Goal: Task Accomplishment & Management: Manage account settings

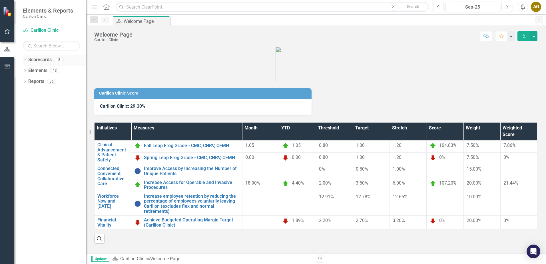
click at [25, 59] on icon "Dropdown" at bounding box center [25, 60] width 4 height 3
click at [28, 71] on icon "Dropdown" at bounding box center [28, 70] width 4 height 3
click at [34, 81] on icon "Dropdown" at bounding box center [33, 80] width 4 height 3
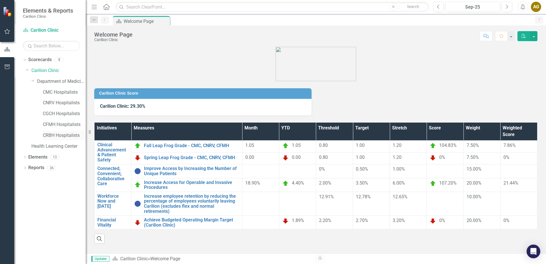
drag, startPoint x: 54, startPoint y: 135, endPoint x: 64, endPoint y: 132, distance: 10.3
click at [54, 135] on link "CRBH Hospitalists" at bounding box center [64, 135] width 43 height 7
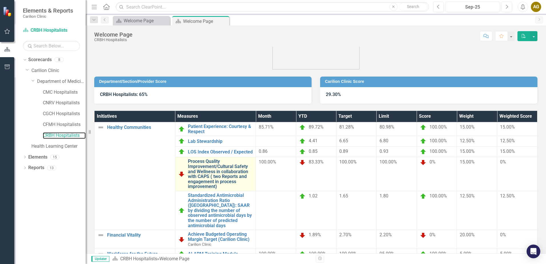
scroll to position [29, 0]
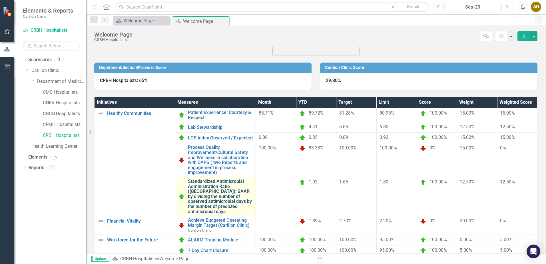
click at [235, 191] on link "Standardized Antimicrobial Administration Ratio ([GEOGRAPHIC_DATA]): SAAR by di…" at bounding box center [220, 196] width 65 height 35
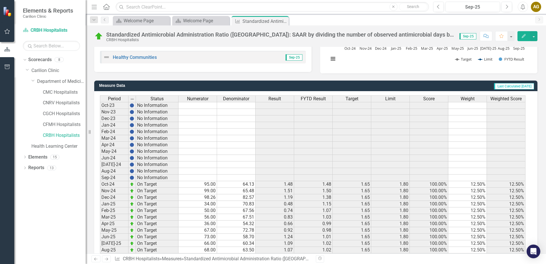
scroll to position [135, 0]
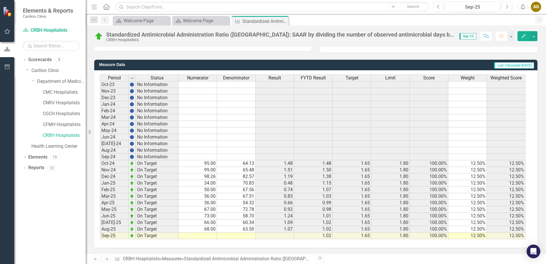
click at [200, 235] on td at bounding box center [197, 235] width 39 height 7
type textarea "88"
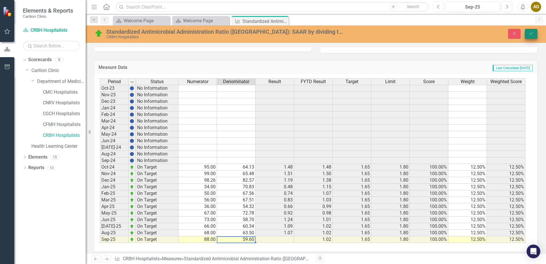
type textarea "59.596"
click at [533, 32] on icon "Save" at bounding box center [531, 33] width 5 height 4
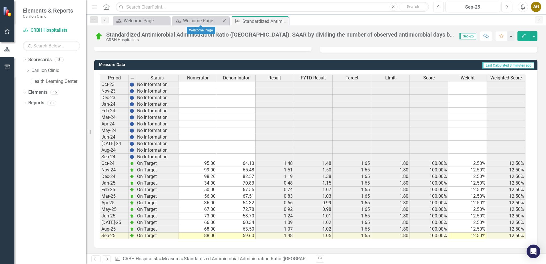
click at [223, 20] on icon "Close" at bounding box center [224, 21] width 6 height 5
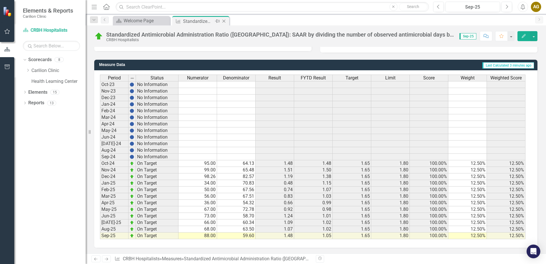
click at [223, 21] on icon "Close" at bounding box center [224, 21] width 6 height 5
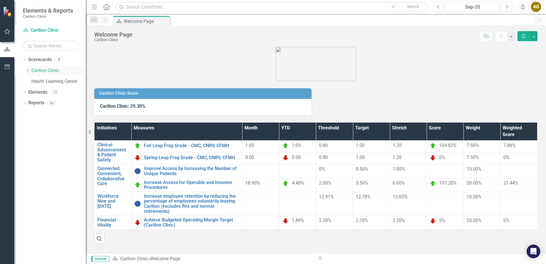
click at [27, 70] on icon "Dropdown" at bounding box center [28, 70] width 4 height 3
click at [36, 82] on icon "Dropdown" at bounding box center [33, 80] width 4 height 3
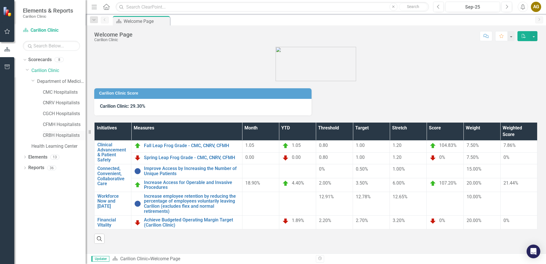
click at [66, 134] on link "CRBH Hospitalists" at bounding box center [64, 135] width 43 height 7
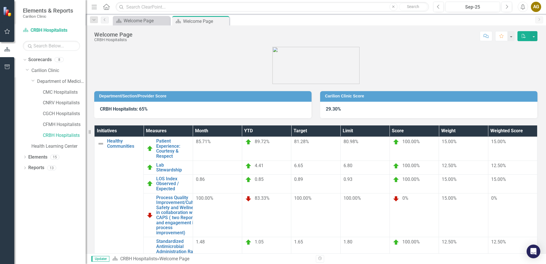
click at [526, 36] on button "PDF" at bounding box center [523, 36] width 13 height 10
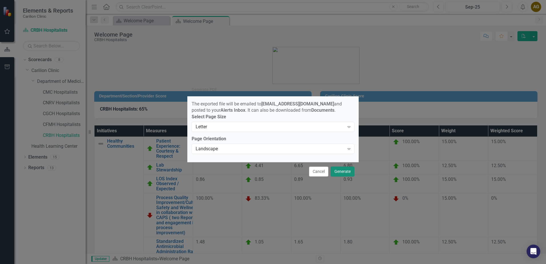
click at [348, 174] on button "Generate" at bounding box center [343, 171] width 24 height 10
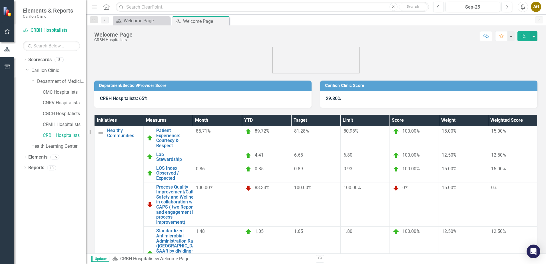
scroll to position [29, 0]
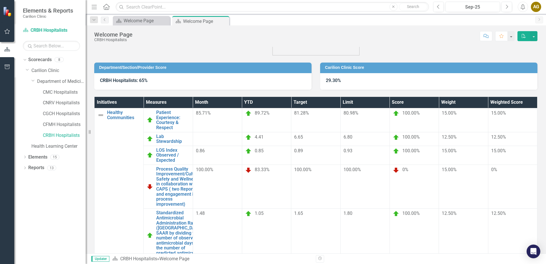
click at [521, 39] on button "PDF" at bounding box center [523, 36] width 13 height 10
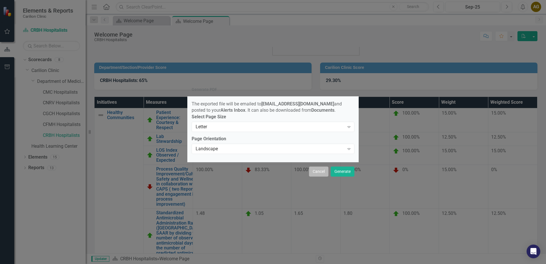
click at [321, 176] on button "Cancel" at bounding box center [318, 171] width 19 height 10
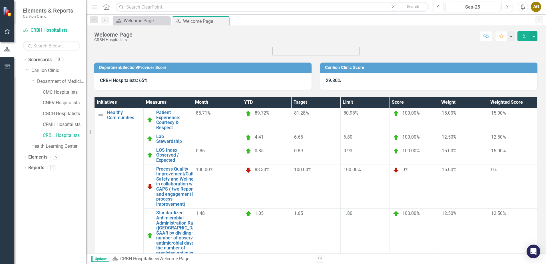
click at [521, 8] on icon "Alerts" at bounding box center [523, 7] width 6 height 6
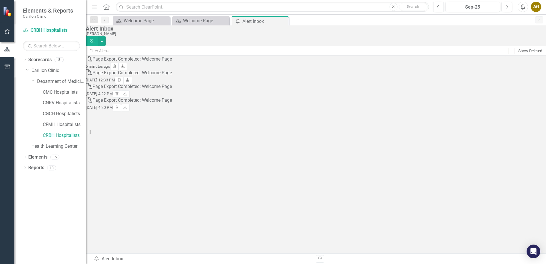
click at [124, 68] on icon at bounding box center [122, 65] width 3 height 3
click at [284, 22] on icon "Close" at bounding box center [283, 21] width 6 height 5
